Goal: Check status: Check status

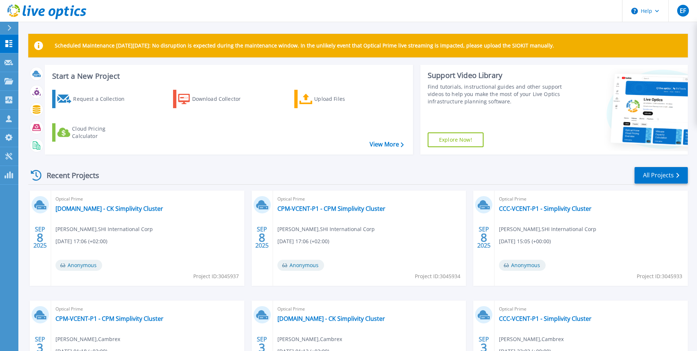
scroll to position [87, 0]
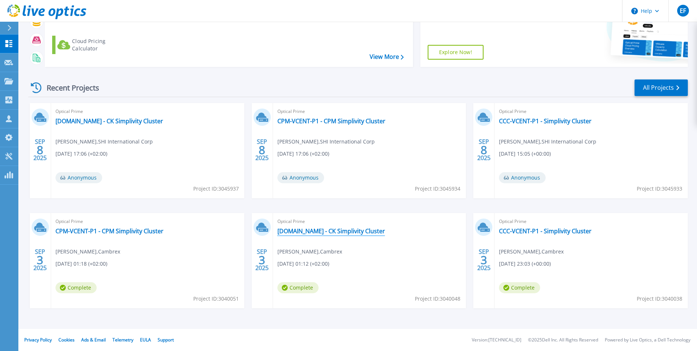
click at [352, 234] on link "[DOMAIN_NAME] - CK Simplivity Cluster" at bounding box center [331, 230] width 108 height 7
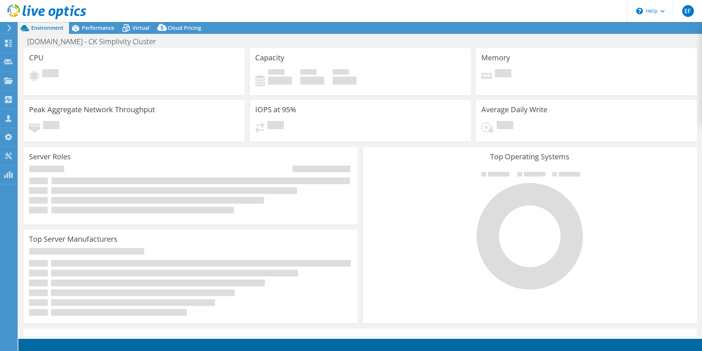
select select "USD"
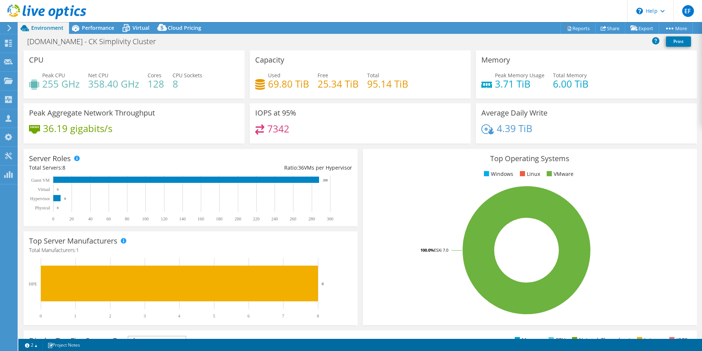
scroll to position [140, 0]
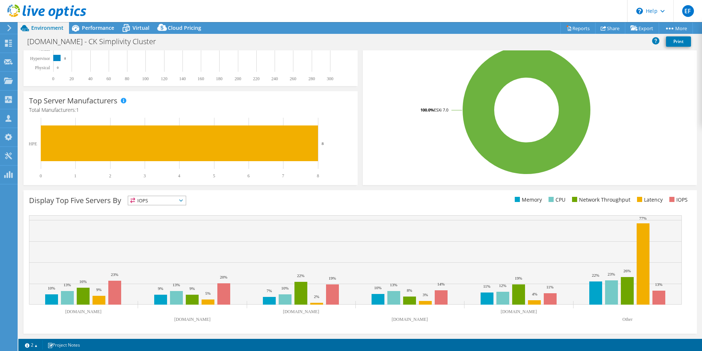
click at [185, 201] on span "IOPS" at bounding box center [157, 200] width 58 height 9
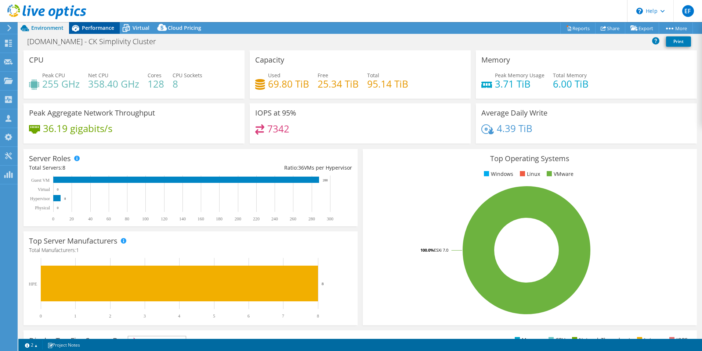
click at [91, 26] on span "Performance" at bounding box center [98, 27] width 32 height 7
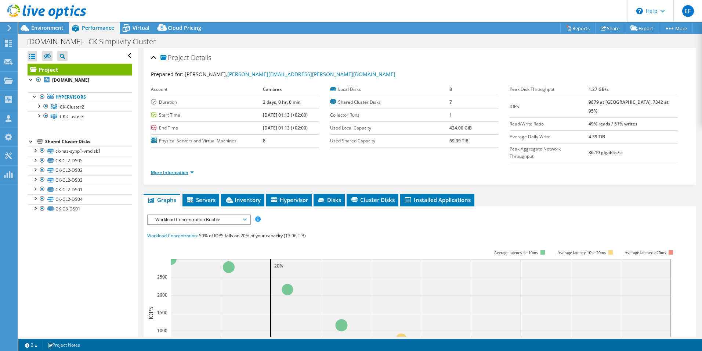
click at [190, 169] on link "More Information" at bounding box center [172, 172] width 43 height 6
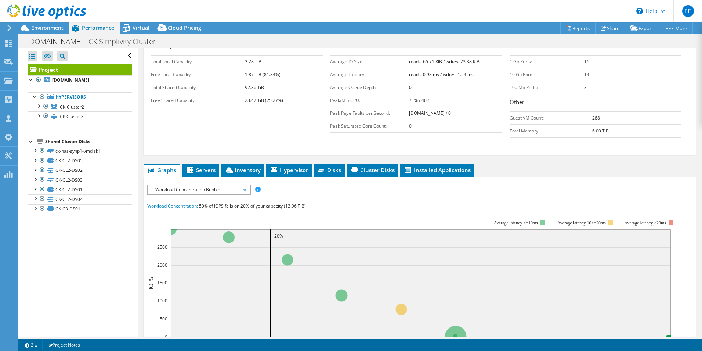
scroll to position [141, 0]
click at [207, 166] on span "Servers" at bounding box center [200, 169] width 29 height 7
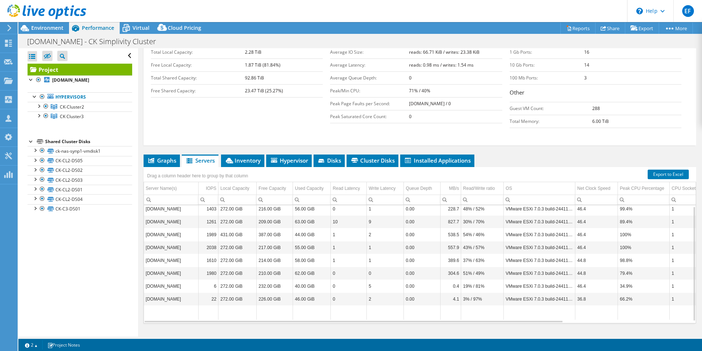
scroll to position [0, 0]
